Goal: Answer question/provide support: Share knowledge or assist other users

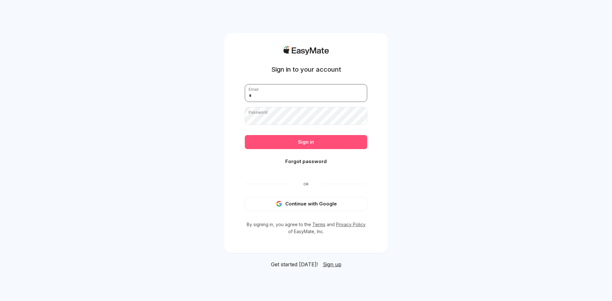
type input "**********"
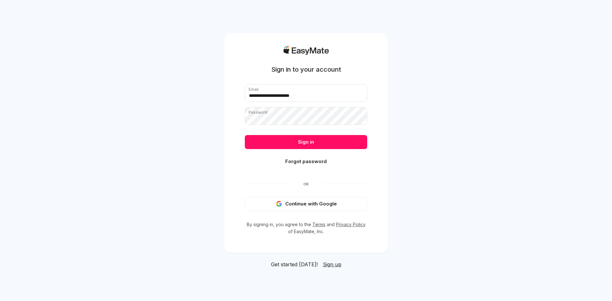
click at [284, 144] on button "Sign in" at bounding box center [306, 142] width 122 height 14
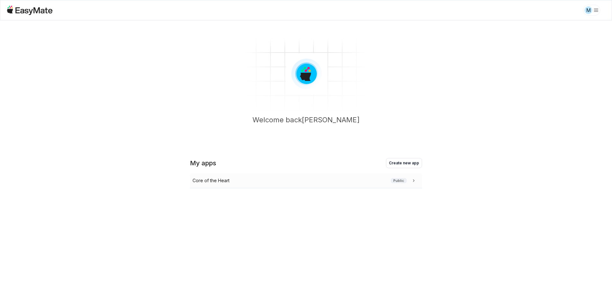
click at [216, 176] on div "Core of the Heart Public" at bounding box center [306, 180] width 232 height 15
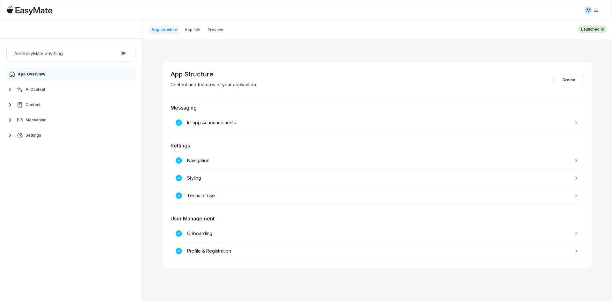
click at [50, 92] on button "AI Content" at bounding box center [70, 89] width 129 height 13
click at [58, 105] on link "Agents 3" at bounding box center [74, 105] width 119 height 13
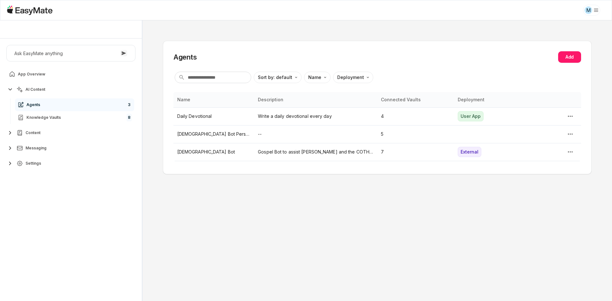
click at [86, 214] on div "Ask EasyMate anything App Overview AI Content Agents 3 Knowledge Vaults 8 Conte…" at bounding box center [71, 170] width 142 height 263
click at [188, 155] on p "[DEMOGRAPHIC_DATA] Bot" at bounding box center [213, 152] width 73 height 7
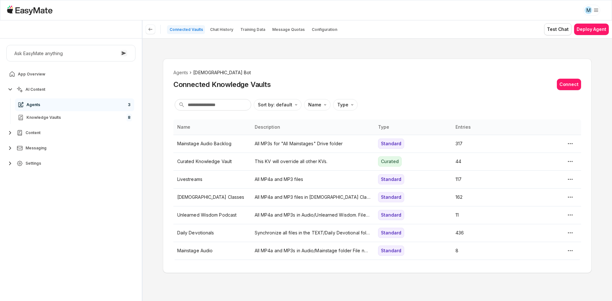
click at [214, 261] on div "Name Description Type Entries Mainstage Audio Backlog All MP3s for "All Mainsta…" at bounding box center [377, 191] width 408 height 143
click at [222, 32] on p "Chat History" at bounding box center [221, 29] width 23 height 5
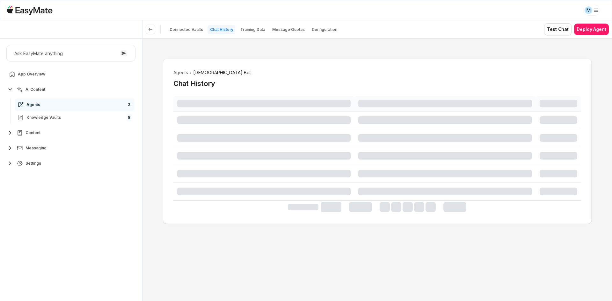
click at [320, 48] on div "Agents Gospel Bot Chat History" at bounding box center [378, 169] width 470 height 263
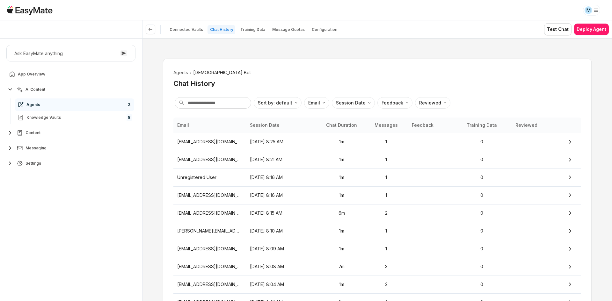
click at [335, 81] on div "Chat History" at bounding box center [377, 84] width 408 height 10
type textarea "*"
click at [318, 103] on html "M Core of the Heart Ask EasyMate anything App Overview AI Content Agents 3 Know…" at bounding box center [306, 150] width 612 height 301
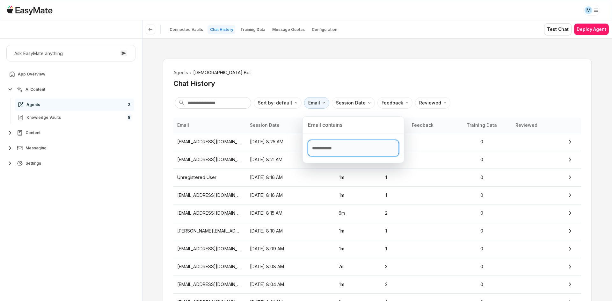
click at [331, 144] on input "Text filter input" at bounding box center [353, 148] width 91 height 17
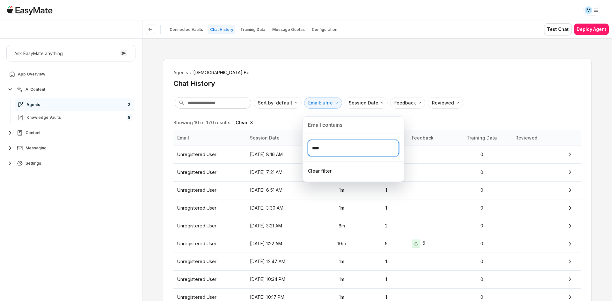
type input "****"
click at [349, 76] on html "M Core of the Heart Ask EasyMate anything App Overview AI Content Agents 3 Know…" at bounding box center [306, 150] width 612 height 301
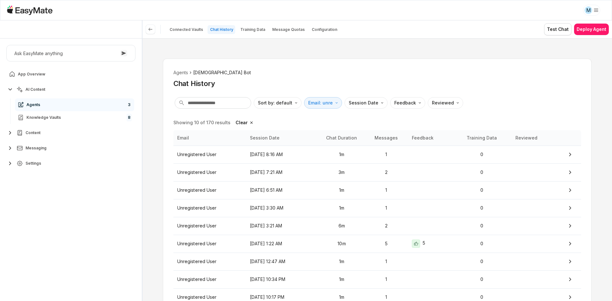
click at [349, 76] on ol "Agents Gospel Bot" at bounding box center [377, 72] width 408 height 7
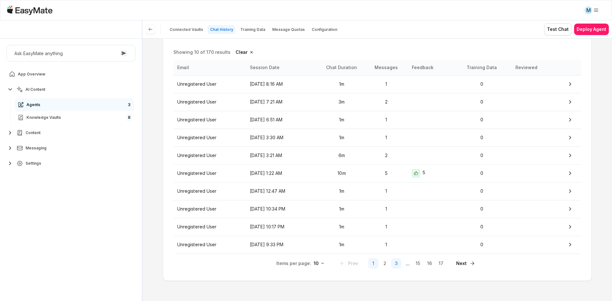
scroll to position [39, 0]
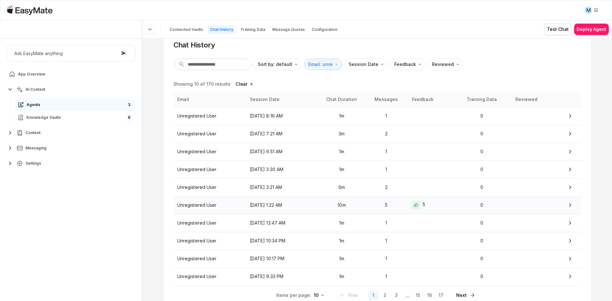
click at [388, 210] on td "5" at bounding box center [386, 205] width 43 height 18
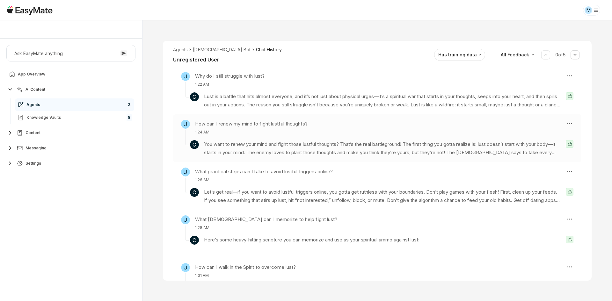
scroll to position [64, 0]
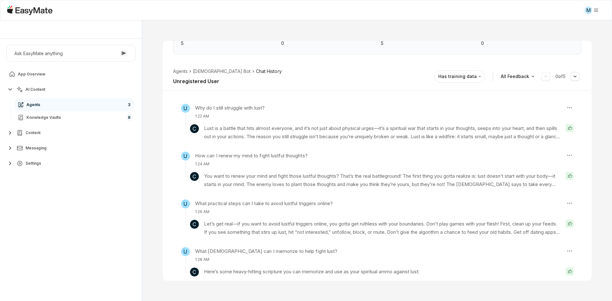
click at [166, 199] on div "U Why do I still struggle with lust? 1:22 AM C Lust is a battle that hits almos…" at bounding box center [377, 218] width 429 height 239
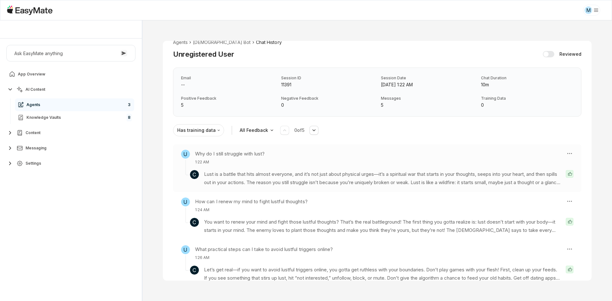
scroll to position [0, 0]
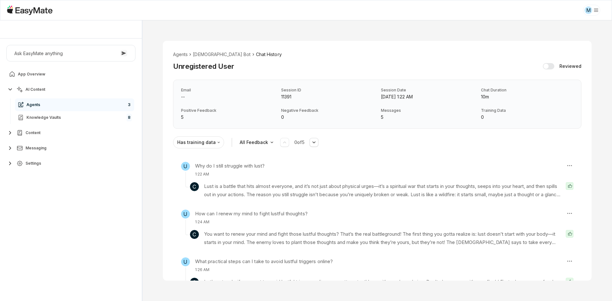
click at [165, 184] on div "U Why do I still struggle with lust? 1:22 AM C Lust is a battle that hits almos…" at bounding box center [377, 276] width 429 height 239
click at [160, 96] on div "Agents Gospel Bot Chat History Unregistered User Reviewed Email -- Session ID 1…" at bounding box center [378, 160] width 470 height 281
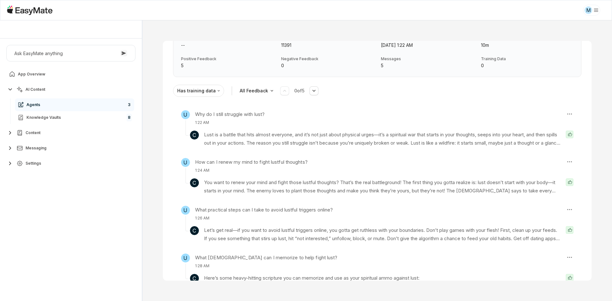
scroll to position [64, 0]
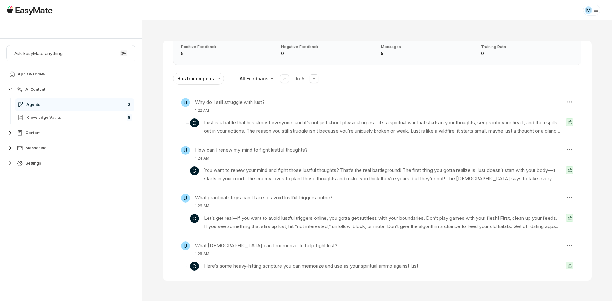
click at [166, 186] on div "U Why do I still struggle with lust? 1:22 AM C Lust is a battle that hits almos…" at bounding box center [377, 212] width 429 height 239
click at [168, 187] on div "U Why do I still struggle with lust? 1:22 AM C Lust is a battle that hits almos…" at bounding box center [377, 212] width 429 height 239
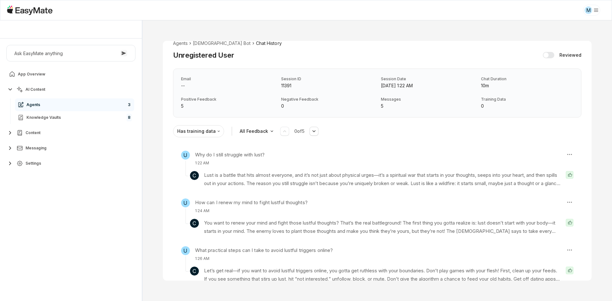
scroll to position [0, 0]
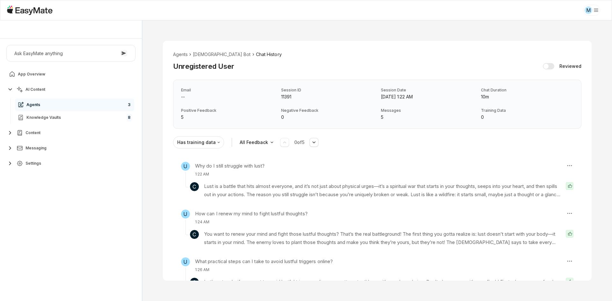
click at [166, 180] on div "U Why do I still struggle with lust? 1:22 AM C Lust is a battle that hits almos…" at bounding box center [377, 276] width 429 height 239
click at [203, 55] on li "[DEMOGRAPHIC_DATA] Bot" at bounding box center [222, 54] width 58 height 7
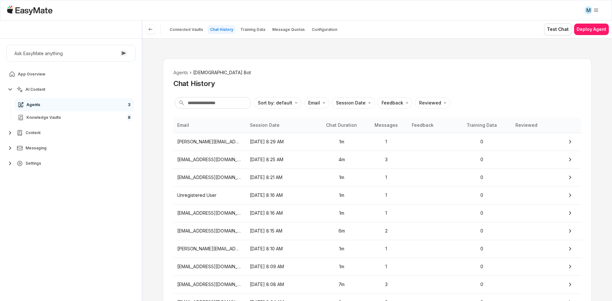
click at [160, 131] on div "Agents Gospel Bot Chat History Sort by: default Direction Email Session Date Fe…" at bounding box center [378, 169] width 470 height 263
click at [183, 142] on p "[PERSON_NAME][EMAIL_ADDRESS][PERSON_NAME][DOMAIN_NAME]" at bounding box center [209, 141] width 65 height 7
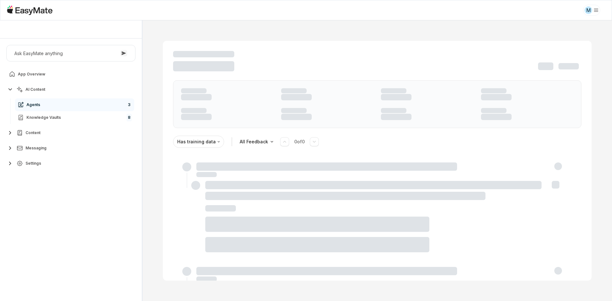
click at [154, 175] on div "Has training data All Feedback 0 of 0" at bounding box center [378, 160] width 470 height 281
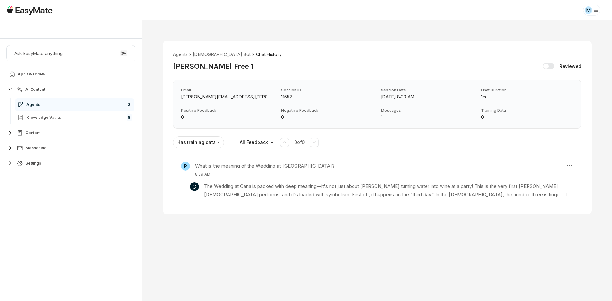
click at [250, 233] on div "Agents Gospel Bot Chat History [PERSON_NAME] Free 1 Reviewed Email [PERSON_NAME…" at bounding box center [378, 127] width 470 height 215
click at [339, 30] on div "Agents Gospel Bot Chat History [PERSON_NAME] Free 1 Reviewed Email [PERSON_NAME…" at bounding box center [378, 127] width 470 height 215
type textarea "*"
